Goal: Find contact information: Find contact information

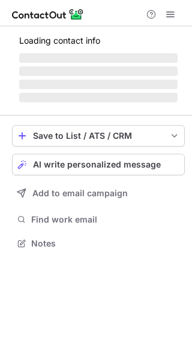
scroll to position [251, 192]
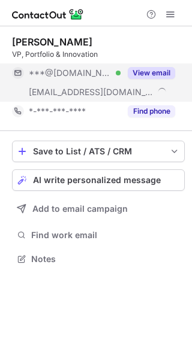
click at [153, 69] on button "View email" at bounding box center [151, 73] width 47 height 12
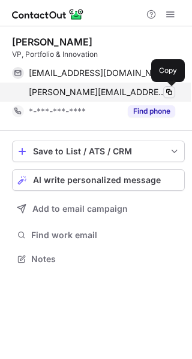
click at [173, 89] on span at bounding box center [169, 92] width 10 height 10
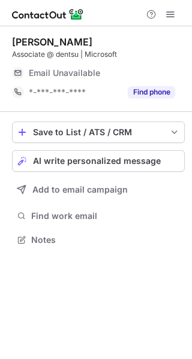
scroll to position [232, 192]
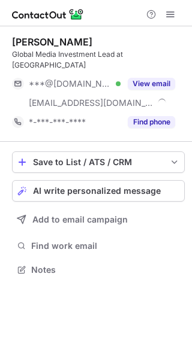
scroll to position [251, 192]
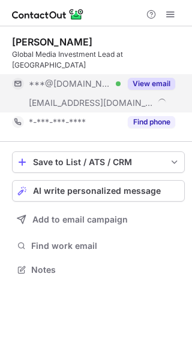
click at [147, 78] on button "View email" at bounding box center [151, 84] width 47 height 12
